Goal: Task Accomplishment & Management: Use online tool/utility

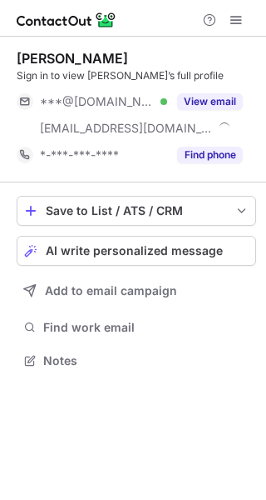
scroll to position [349, 266]
click at [184, 239] on button "AI write personalized message" at bounding box center [137, 251] width 240 height 30
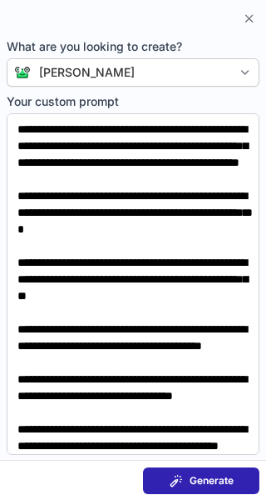
click at [201, 471] on button "Generate" at bounding box center [201, 480] width 117 height 27
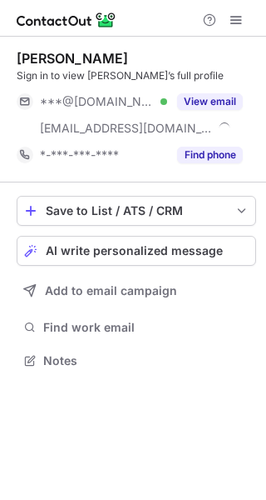
scroll to position [349, 266]
click at [155, 232] on div "Save to List / ATS / CRM List Select Lever Connect Greenhouse Connect Salesforc…" at bounding box center [137, 283] width 240 height 203
click at [154, 245] on span "AI write personalized message" at bounding box center [134, 250] width 177 height 13
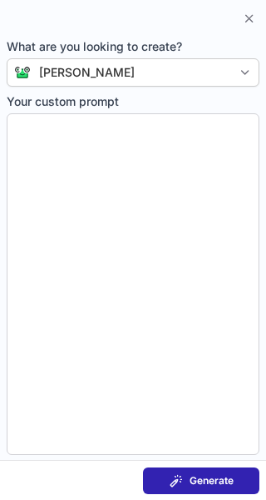
type textarea "**********"
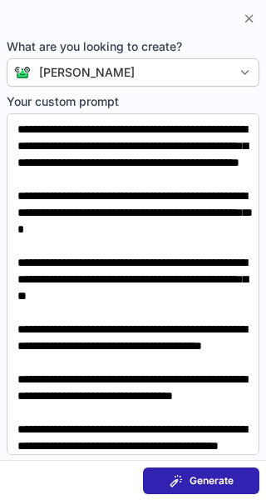
click at [190, 480] on span "Generate" at bounding box center [212, 480] width 44 height 13
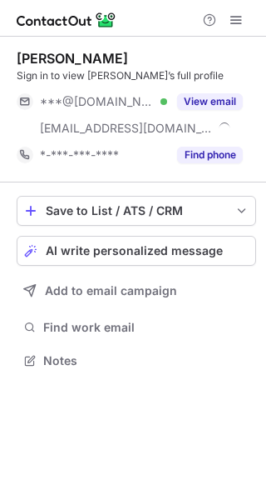
scroll to position [349, 266]
click at [196, 234] on div "Save to List / ATS / CRM List Select Lever Connect Greenhouse Connect Salesforc…" at bounding box center [137, 283] width 240 height 203
click at [191, 248] on span "AI write personalized message" at bounding box center [134, 250] width 177 height 13
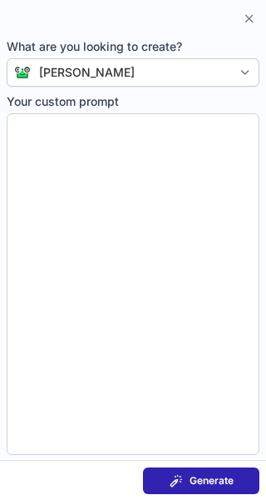
type textarea "**********"
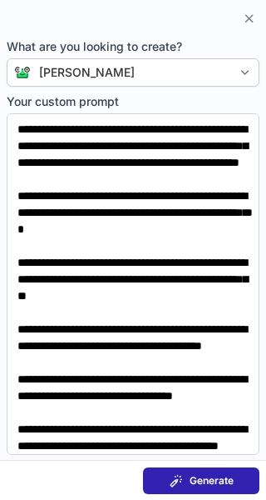
scroll to position [123, 0]
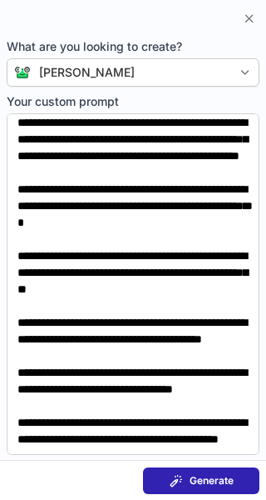
click at [203, 489] on button "Generate" at bounding box center [201, 480] width 117 height 27
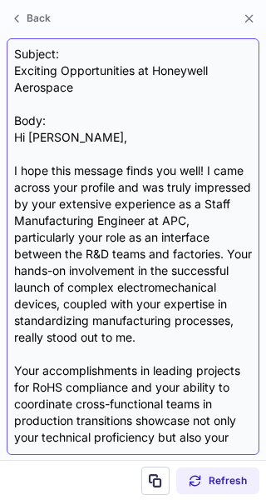
scroll to position [581, 0]
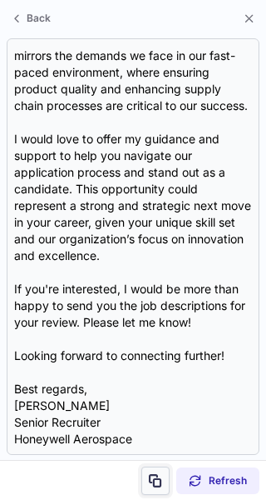
click at [152, 475] on span at bounding box center [155, 480] width 13 height 13
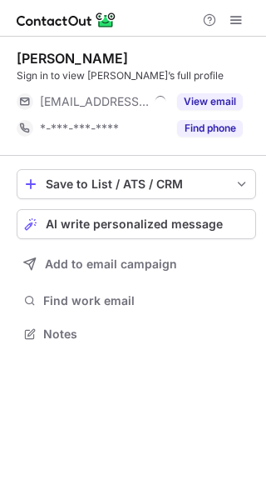
scroll to position [322, 266]
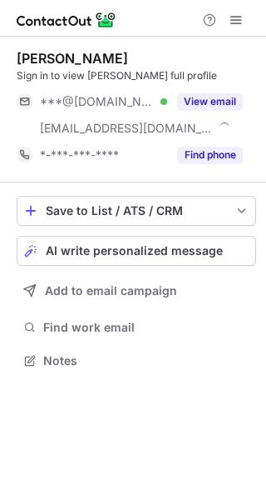
scroll to position [349, 266]
click at [224, 241] on button "AI write personalized message" at bounding box center [137, 251] width 240 height 30
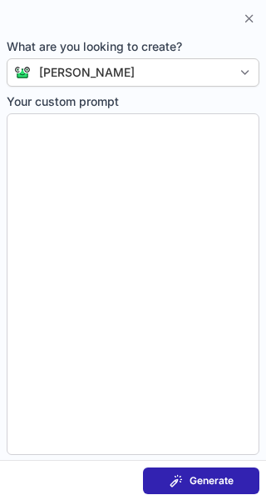
type textarea "**********"
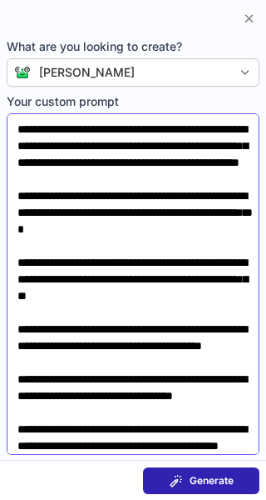
scroll to position [123, 0]
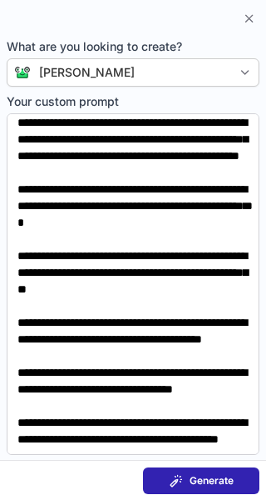
click at [172, 482] on span at bounding box center [176, 480] width 13 height 13
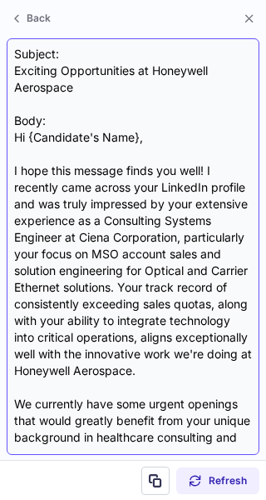
scroll to position [398, 0]
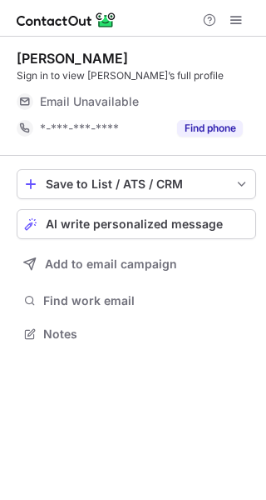
scroll to position [322, 266]
click at [194, 221] on span "AI write personalized message" at bounding box center [134, 223] width 177 height 13
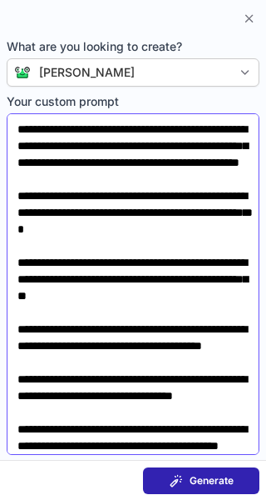
scroll to position [123, 0]
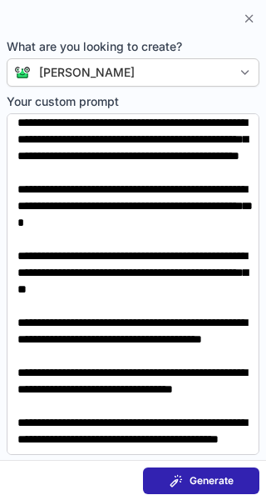
click at [196, 478] on span "Generate" at bounding box center [212, 480] width 44 height 13
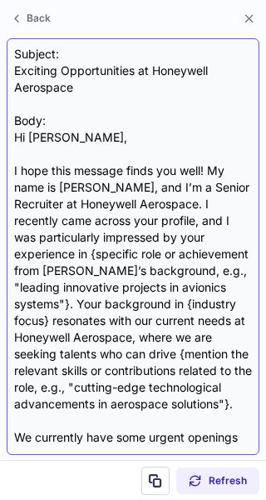
scroll to position [315, 0]
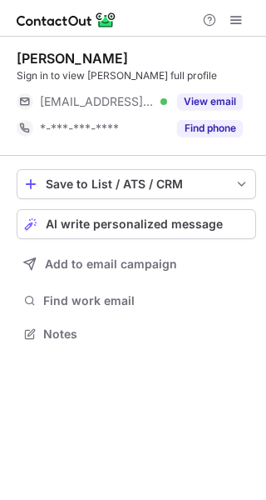
scroll to position [322, 266]
click at [198, 218] on span "AI write personalized message" at bounding box center [134, 223] width 177 height 13
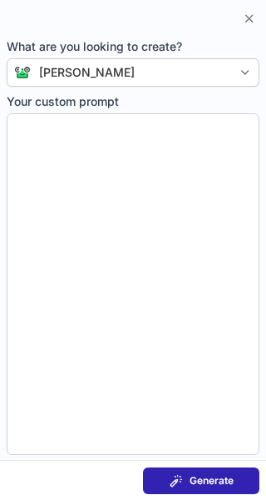
type textarea "**********"
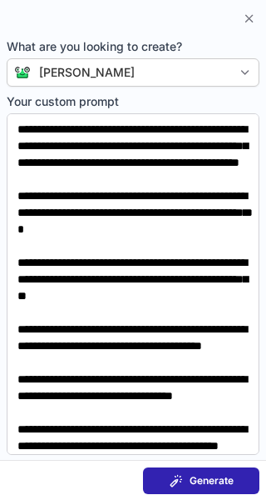
scroll to position [123, 0]
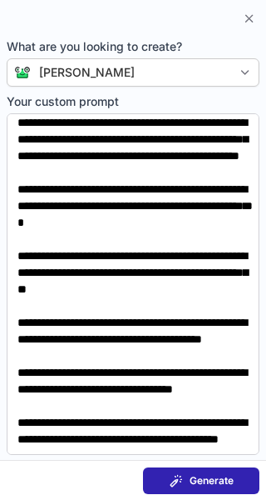
click at [210, 472] on button "Generate" at bounding box center [201, 480] width 117 height 27
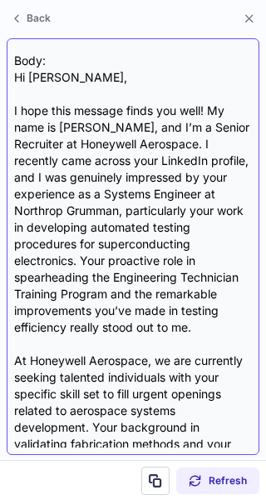
scroll to position [62, 0]
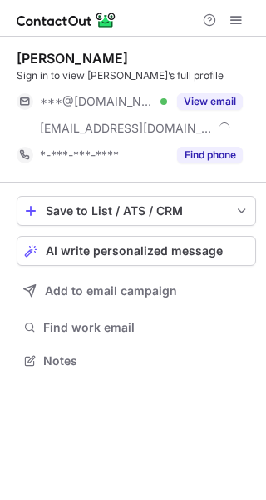
scroll to position [349, 266]
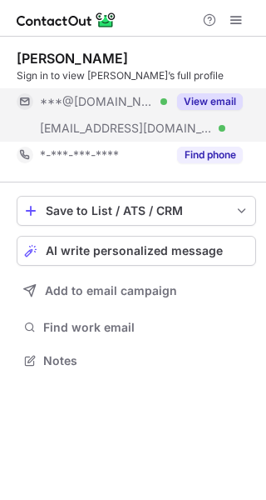
click at [237, 97] on button "View email" at bounding box center [210, 101] width 66 height 17
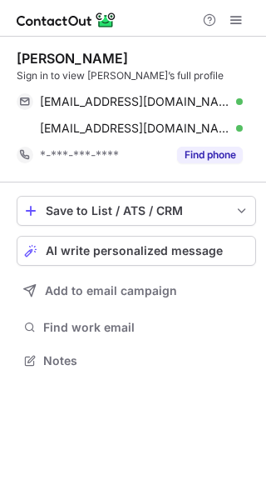
scroll to position [349, 266]
click at [202, 255] on span "AI write personalized message" at bounding box center [134, 250] width 177 height 13
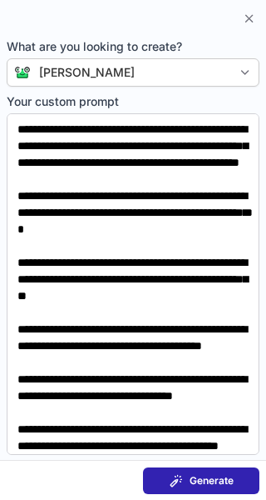
click at [193, 484] on span "Generate" at bounding box center [212, 480] width 44 height 13
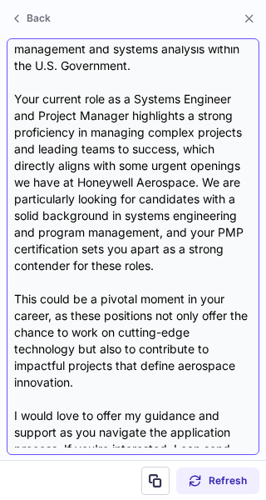
scroll to position [225, 0]
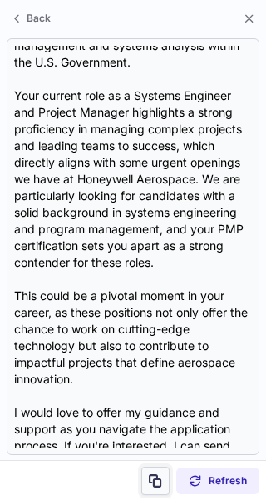
click at [158, 472] on button at bounding box center [156, 480] width 28 height 28
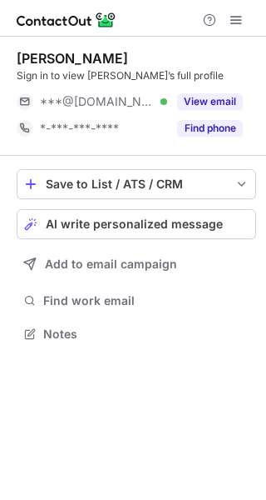
scroll to position [322, 266]
click at [211, 226] on span "AI write personalized message" at bounding box center [134, 223] width 177 height 13
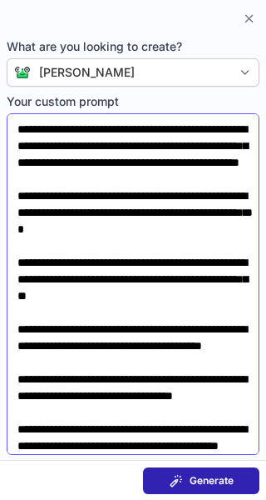
scroll to position [123, 0]
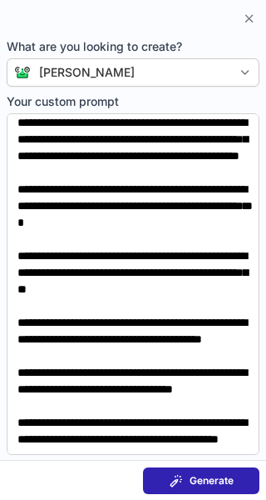
click at [192, 486] on span "Generate" at bounding box center [212, 480] width 44 height 13
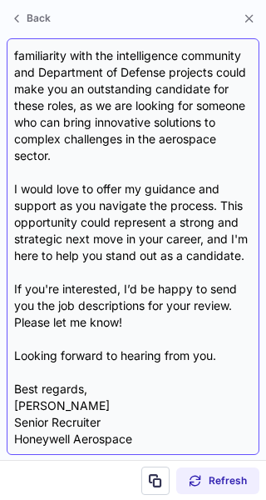
scroll to position [0, 0]
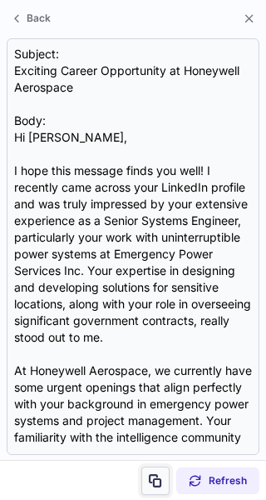
click at [161, 478] on span at bounding box center [155, 480] width 13 height 13
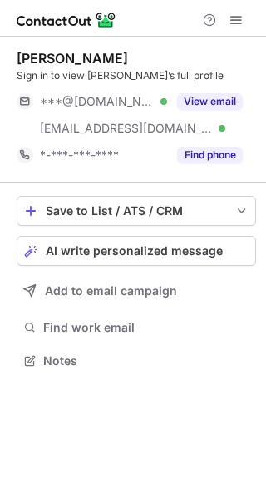
scroll to position [349, 266]
click at [112, 254] on span "AI write personalized message" at bounding box center [134, 250] width 177 height 13
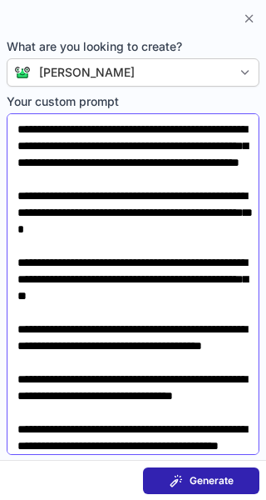
scroll to position [123, 0]
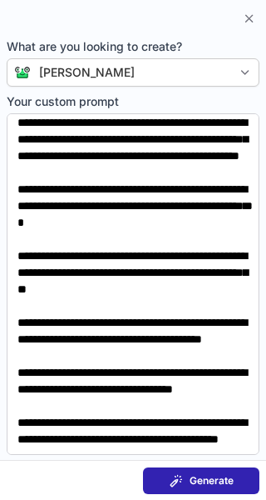
click at [167, 474] on button "Generate" at bounding box center [201, 480] width 117 height 27
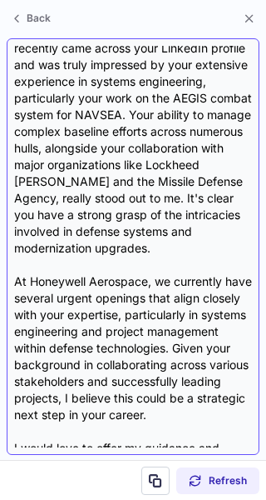
scroll to position [173, 0]
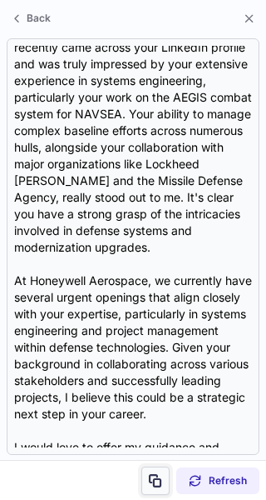
click at [157, 479] on span at bounding box center [155, 480] width 13 height 13
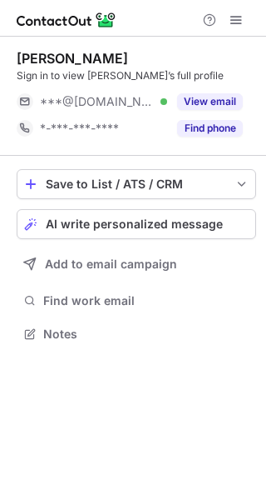
scroll to position [322, 266]
click at [198, 216] on button "AI write personalized message" at bounding box center [137, 224] width 240 height 30
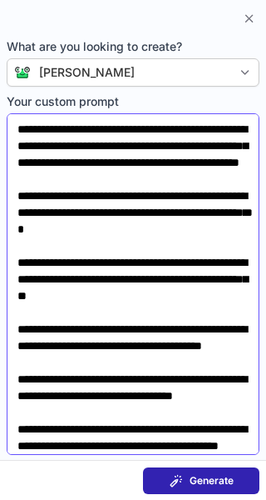
scroll to position [123, 0]
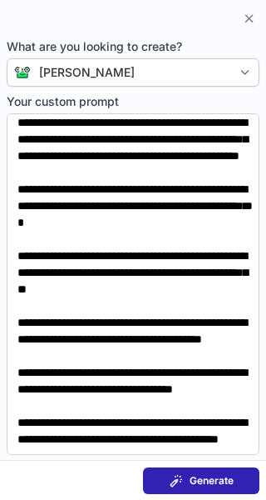
click at [161, 483] on button "Generate" at bounding box center [201, 480] width 117 height 27
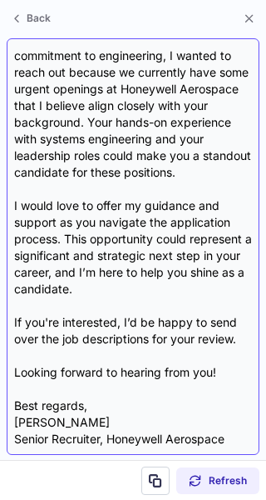
scroll to position [339, 0]
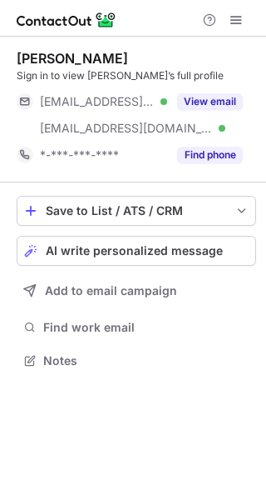
scroll to position [349, 266]
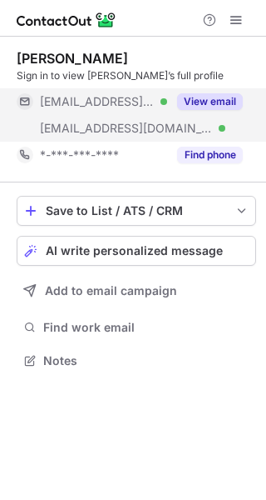
click at [217, 104] on button "View email" at bounding box center [210, 101] width 66 height 17
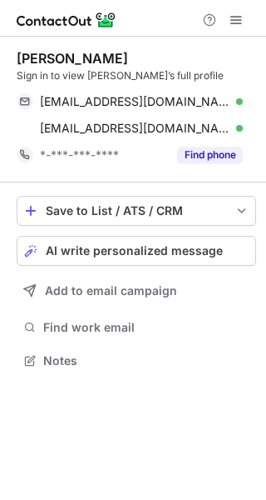
scroll to position [349, 266]
click at [196, 238] on button "AI write personalized message" at bounding box center [137, 251] width 240 height 30
click at [174, 244] on span "AI write personalized message" at bounding box center [134, 250] width 177 height 13
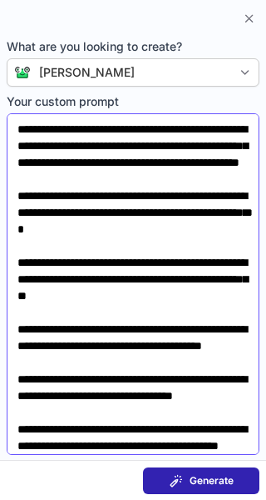
scroll to position [123, 0]
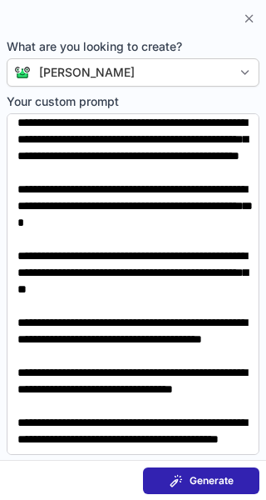
click at [203, 480] on span "Generate" at bounding box center [212, 480] width 44 height 13
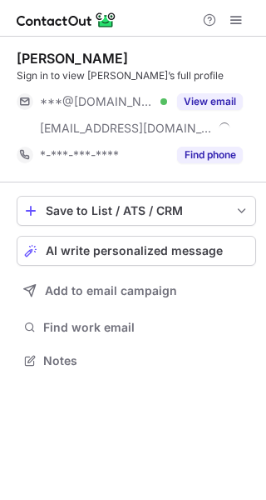
scroll to position [349, 266]
click at [152, 249] on span "AI write personalized message" at bounding box center [134, 250] width 177 height 13
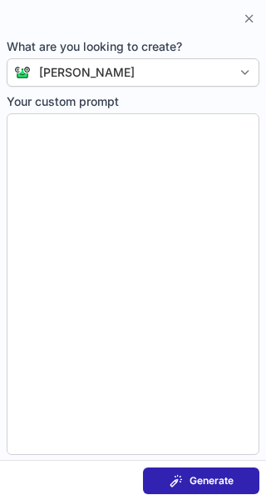
type textarea "**********"
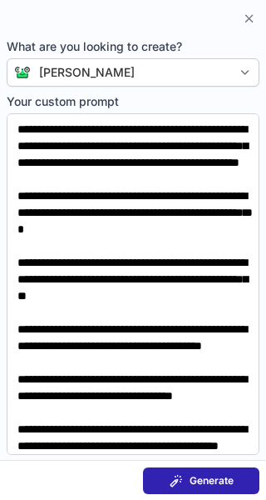
scroll to position [123, 0]
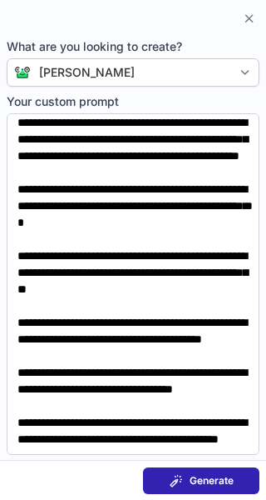
click at [172, 469] on button "Generate" at bounding box center [201, 480] width 117 height 27
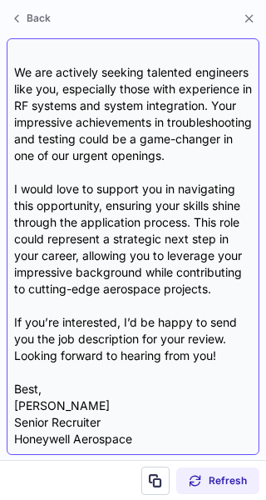
scroll to position [316, 0]
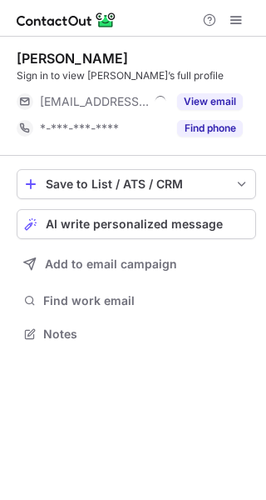
scroll to position [322, 266]
click at [141, 210] on button "AI write personalized message" at bounding box center [137, 224] width 240 height 30
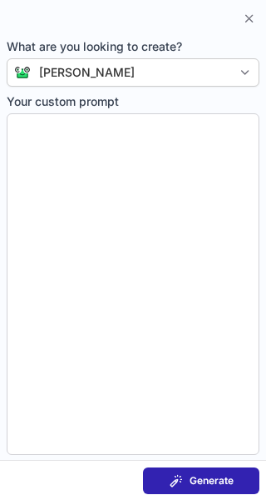
type textarea "**********"
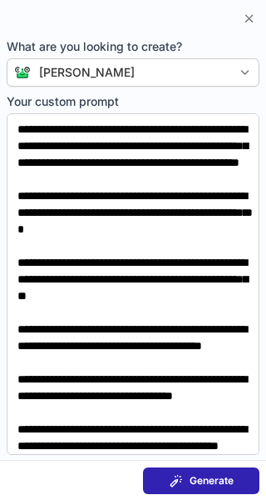
click at [228, 472] on button "Generate" at bounding box center [201, 480] width 117 height 27
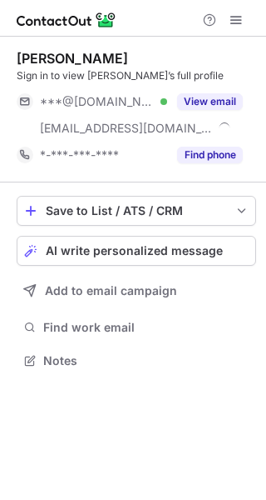
scroll to position [349, 266]
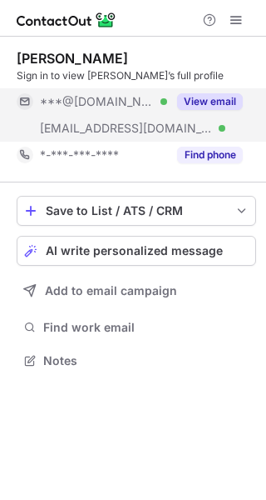
click at [217, 104] on button "View email" at bounding box center [210, 101] width 66 height 17
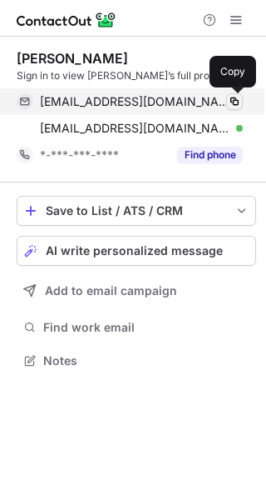
click at [236, 104] on span at bounding box center [234, 101] width 13 height 13
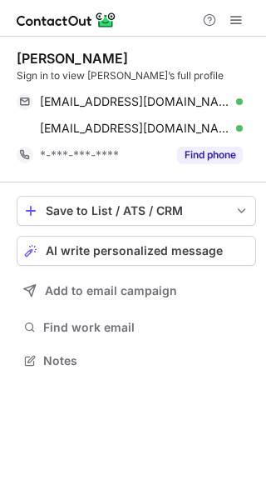
scroll to position [349, 266]
click at [201, 247] on span "AI write personalized message" at bounding box center [134, 250] width 177 height 13
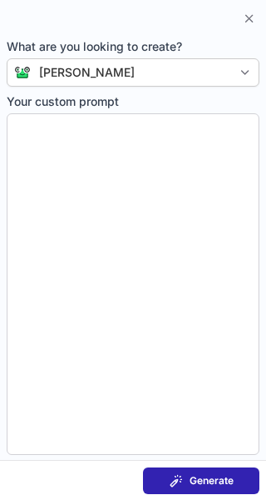
type textarea "**********"
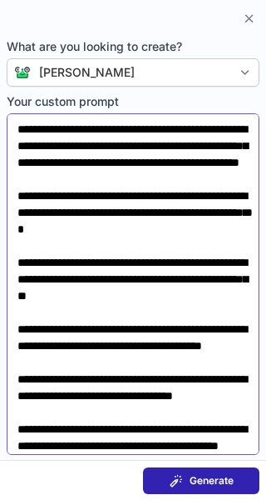
scroll to position [123, 0]
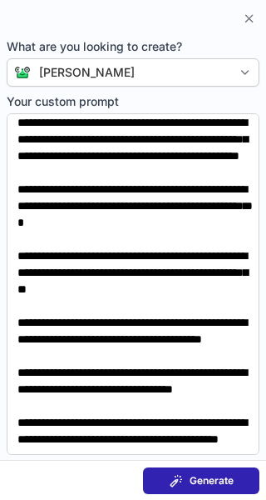
click at [175, 474] on span at bounding box center [176, 480] width 13 height 13
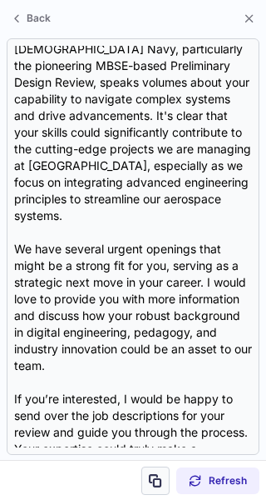
scroll to position [389, 0]
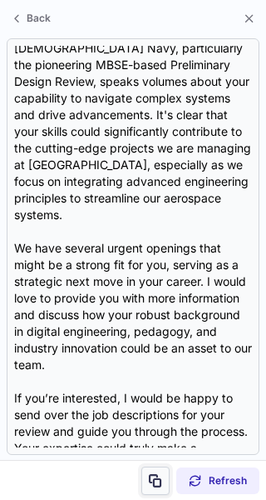
click at [154, 476] on span at bounding box center [155, 480] width 13 height 13
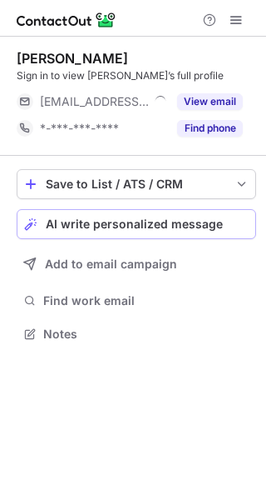
scroll to position [322, 266]
click at [152, 224] on span "AI write personalized message" at bounding box center [134, 223] width 177 height 13
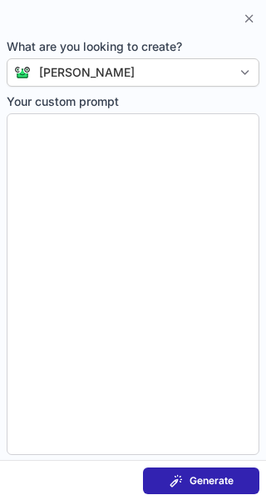
type textarea "**********"
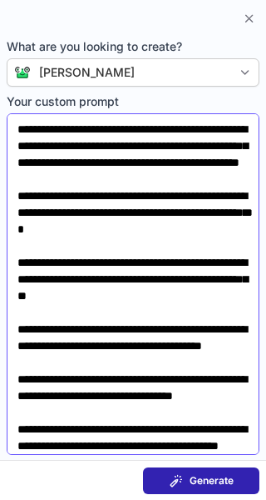
scroll to position [123, 0]
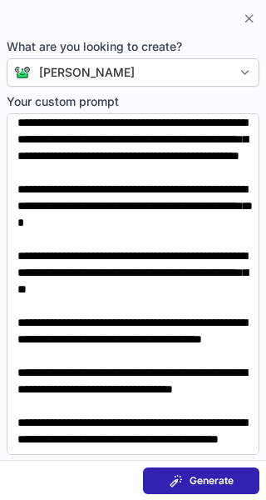
click at [192, 475] on span "Generate" at bounding box center [212, 480] width 44 height 13
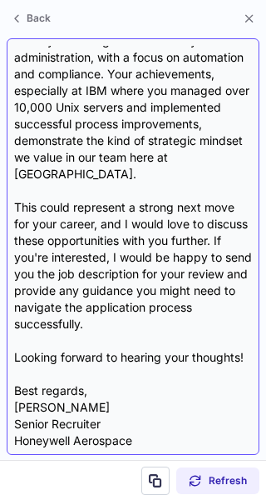
scroll to position [398, 0]
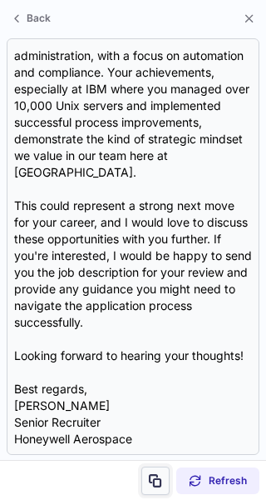
click at [156, 474] on span at bounding box center [155, 480] width 13 height 13
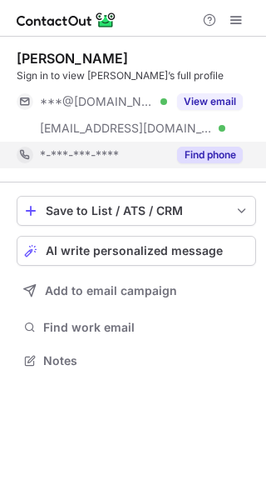
scroll to position [349, 266]
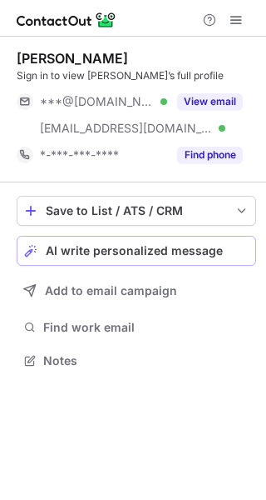
click at [151, 246] on span "AI write personalized message" at bounding box center [134, 250] width 177 height 13
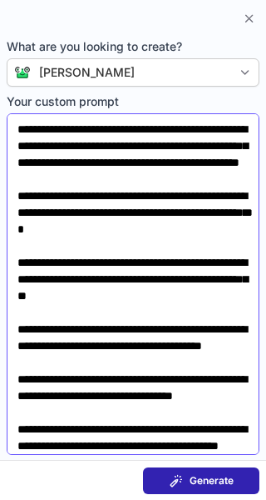
scroll to position [123, 0]
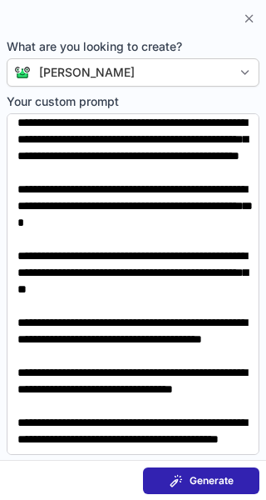
click at [156, 473] on button "Generate" at bounding box center [201, 480] width 117 height 27
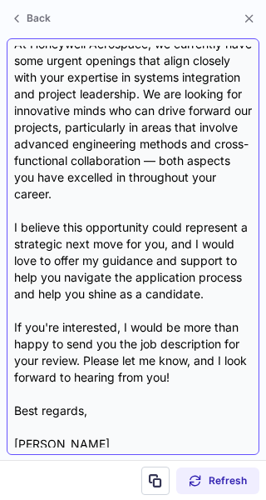
scroll to position [448, 0]
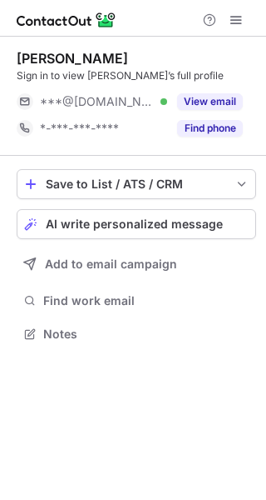
scroll to position [322, 266]
click at [200, 238] on button "AI write personalized message" at bounding box center [137, 224] width 240 height 30
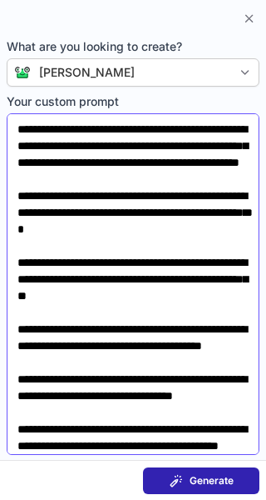
scroll to position [123, 0]
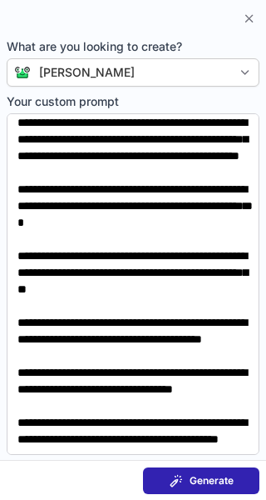
click at [202, 481] on span "Generate" at bounding box center [212, 480] width 44 height 13
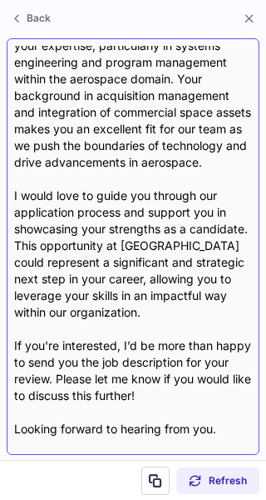
scroll to position [413, 0]
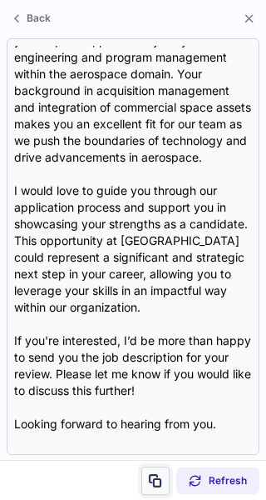
click at [150, 481] on span at bounding box center [155, 480] width 13 height 13
